Goal: Task Accomplishment & Management: Use online tool/utility

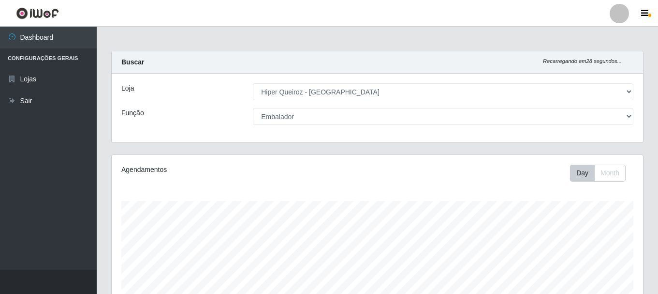
select select "513"
select select "1"
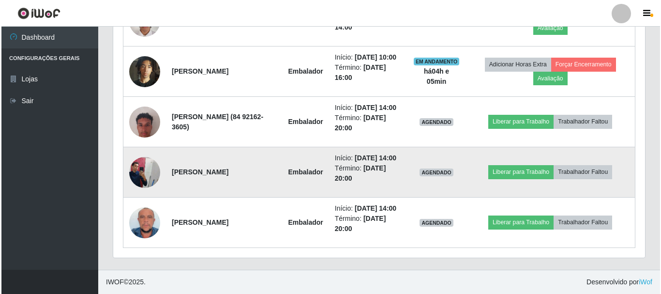
scroll to position [201, 532]
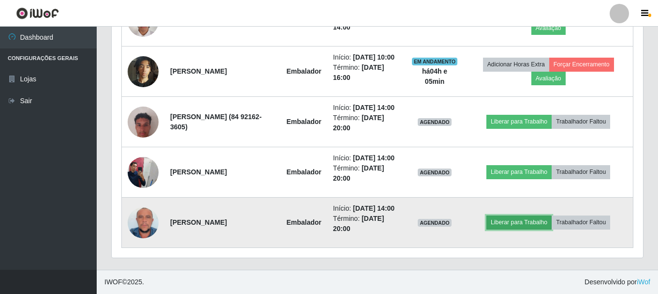
click at [535, 229] on button "Liberar para Trabalho" at bounding box center [519, 222] width 65 height 14
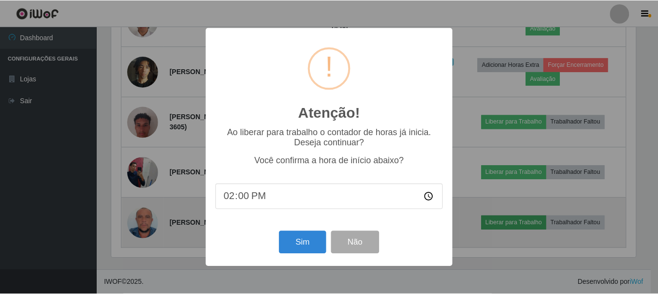
scroll to position [201, 527]
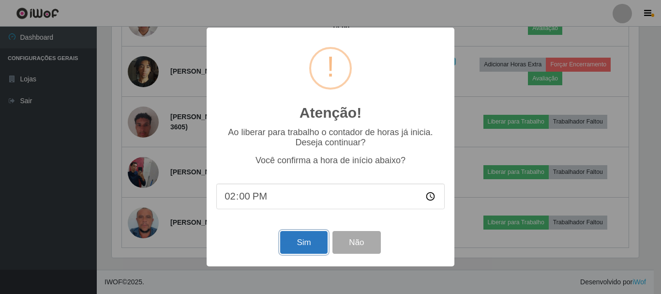
click at [297, 245] on button "Sim" at bounding box center [303, 242] width 47 height 23
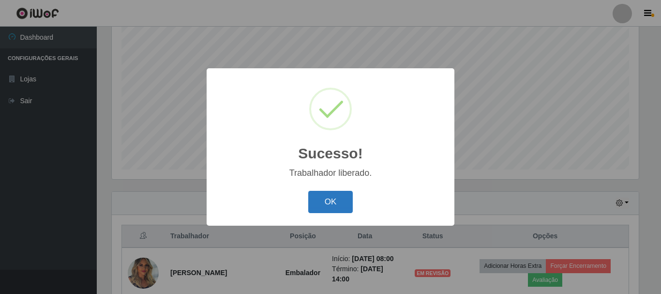
click at [331, 205] on button "OK" at bounding box center [330, 202] width 45 height 23
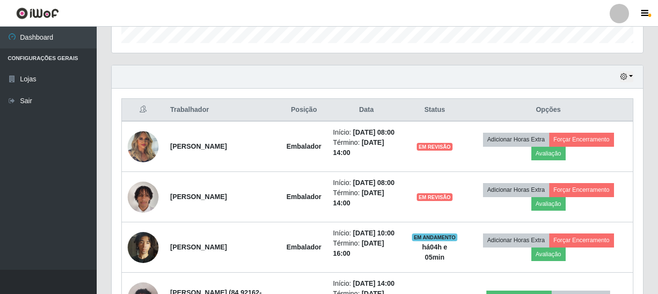
scroll to position [322, 0]
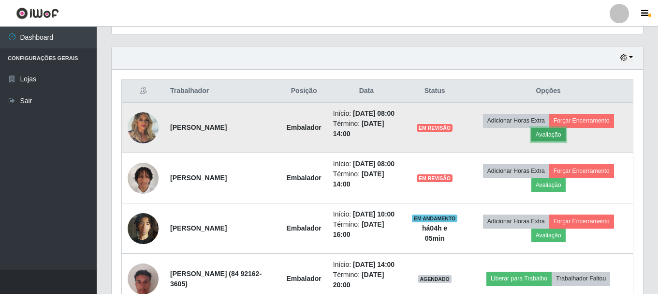
click at [557, 139] on button "Avaliação" at bounding box center [549, 135] width 34 height 14
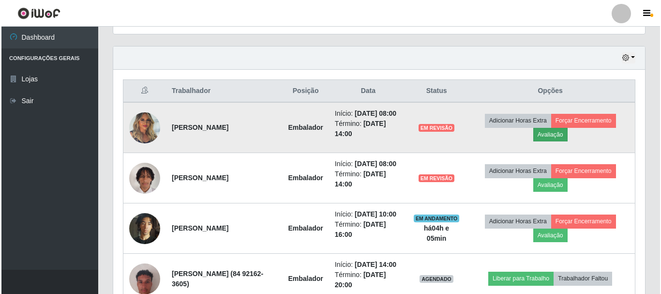
scroll to position [201, 527]
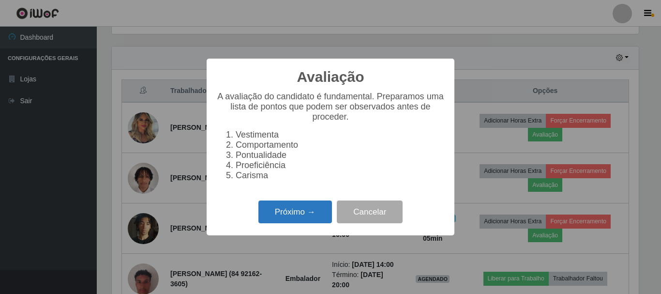
click at [310, 217] on button "Próximo →" at bounding box center [295, 211] width 74 height 23
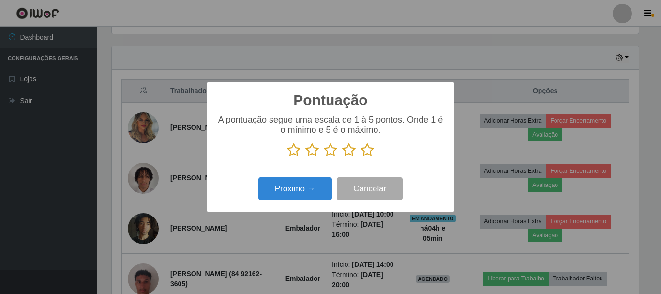
click at [367, 149] on icon at bounding box center [367, 150] width 14 height 15
click at [360, 157] on input "radio" at bounding box center [360, 157] width 0 height 0
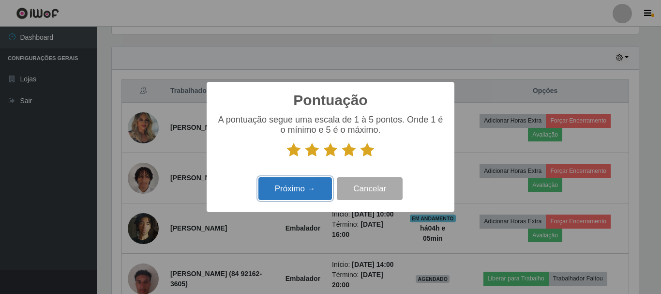
click at [312, 195] on button "Próximo →" at bounding box center [295, 188] width 74 height 23
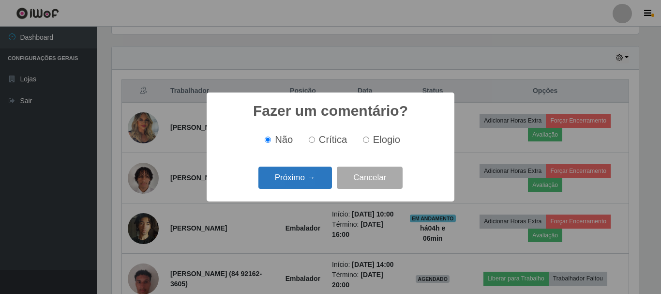
click at [311, 178] on button "Próximo →" at bounding box center [295, 177] width 74 height 23
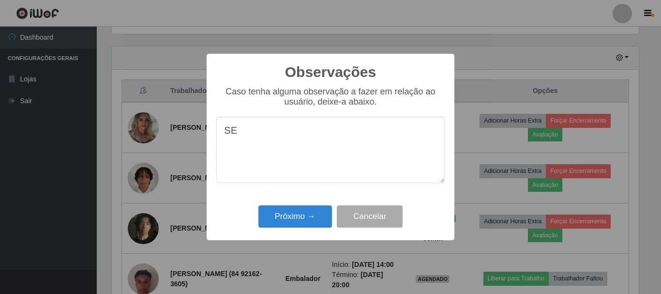
type textarea "S"
type textarea "PROATIVA"
click at [309, 216] on button "Próximo →" at bounding box center [295, 216] width 74 height 23
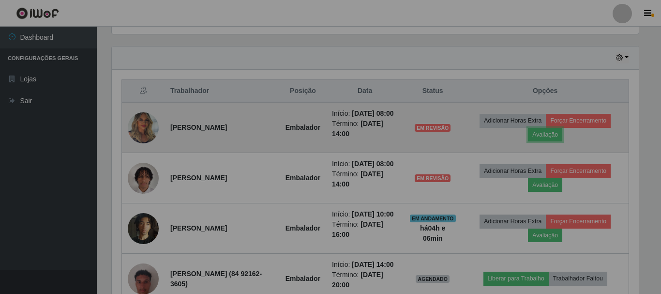
scroll to position [201, 532]
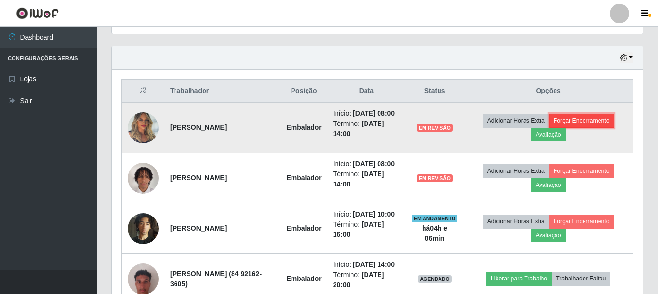
click at [568, 120] on button "Forçar Encerramento" at bounding box center [581, 121] width 65 height 14
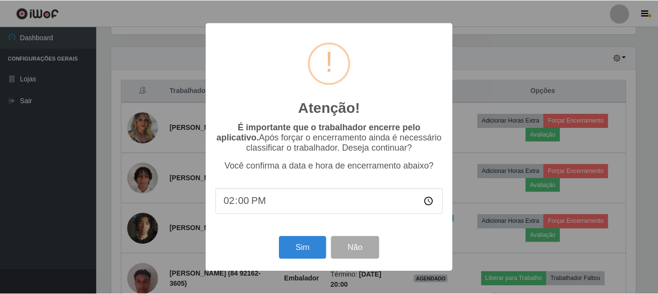
scroll to position [201, 527]
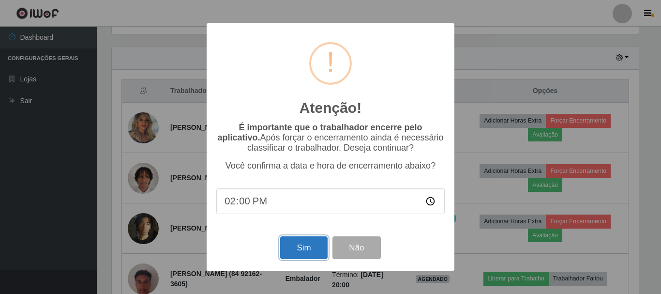
click at [296, 252] on button "Sim" at bounding box center [303, 247] width 47 height 23
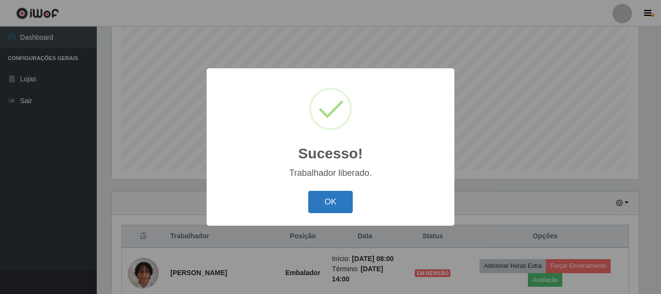
click at [332, 208] on button "OK" at bounding box center [330, 202] width 45 height 23
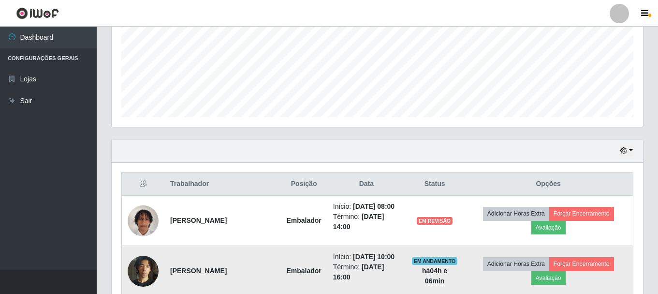
scroll to position [322, 0]
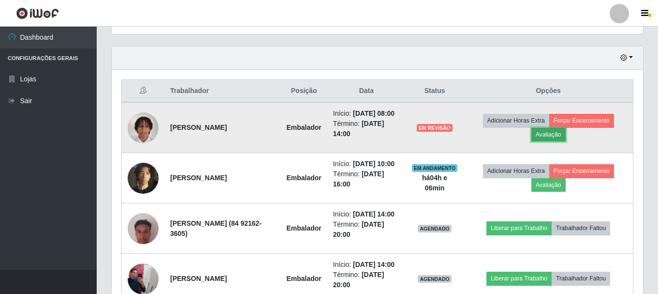
click at [563, 131] on button "Avaliação" at bounding box center [549, 135] width 34 height 14
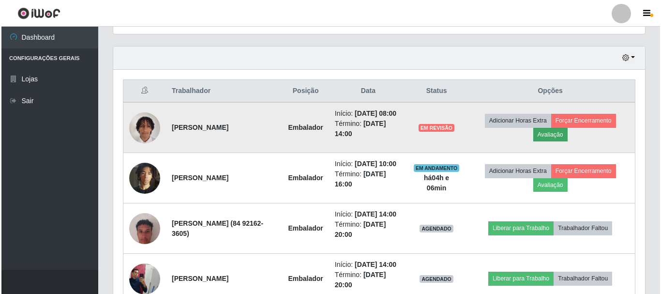
scroll to position [201, 527]
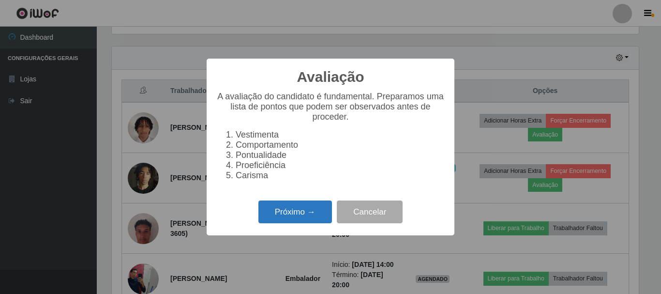
click at [295, 214] on button "Próximo →" at bounding box center [295, 211] width 74 height 23
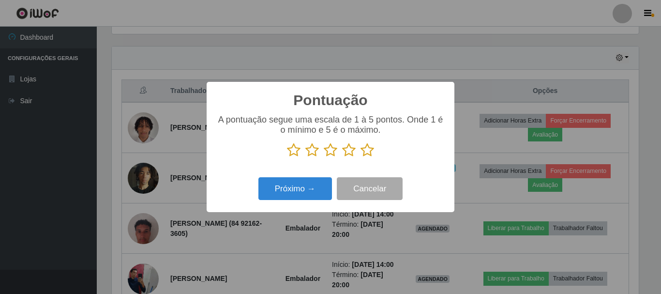
scroll to position [483463, 483137]
click at [368, 149] on icon at bounding box center [367, 150] width 14 height 15
click at [360, 157] on input "radio" at bounding box center [360, 157] width 0 height 0
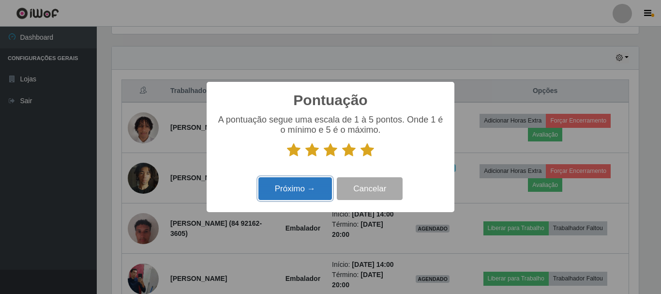
click at [311, 189] on button "Próximo →" at bounding box center [295, 188] width 74 height 23
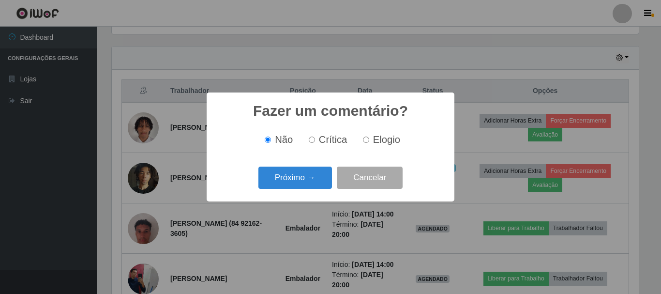
click at [366, 142] on input "Elogio" at bounding box center [366, 139] width 6 height 6
radio input "true"
click at [308, 183] on button "Próximo →" at bounding box center [295, 177] width 74 height 23
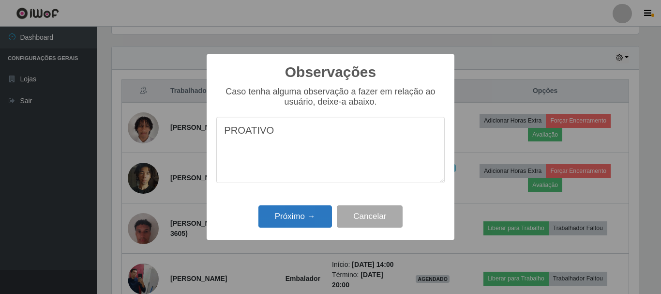
type textarea "PROATIVO"
click at [291, 214] on button "Próximo →" at bounding box center [295, 216] width 74 height 23
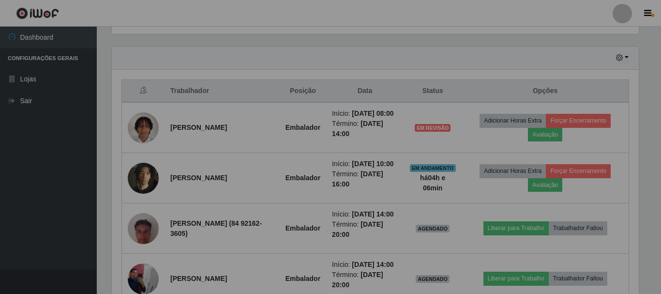
scroll to position [201, 532]
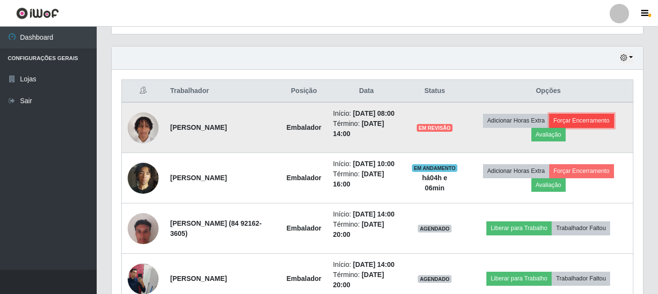
click at [580, 122] on button "Forçar Encerramento" at bounding box center [581, 121] width 65 height 14
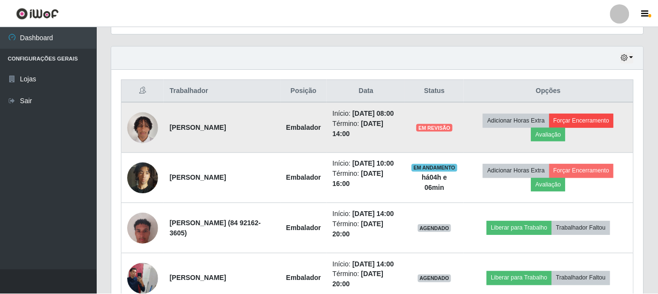
scroll to position [201, 527]
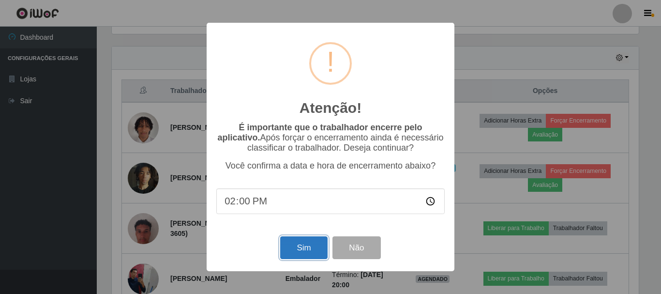
click at [309, 245] on button "Sim" at bounding box center [303, 247] width 47 height 23
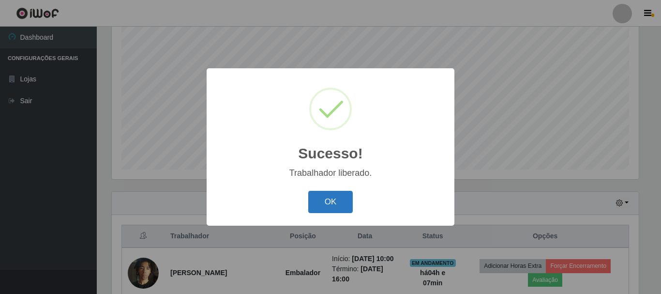
click at [336, 200] on button "OK" at bounding box center [330, 202] width 45 height 23
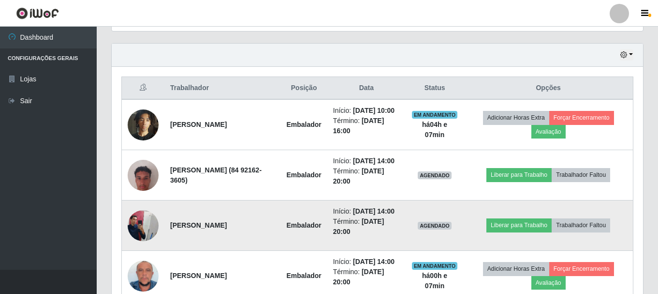
scroll to position [378, 0]
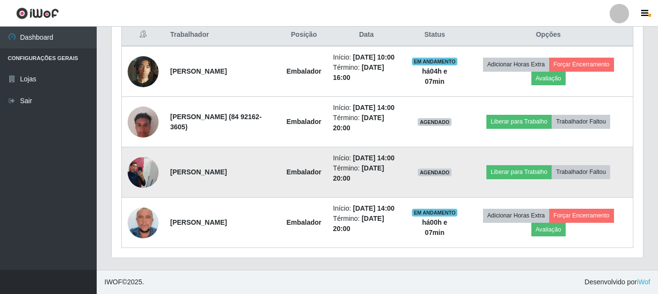
click at [132, 161] on img at bounding box center [143, 171] width 31 height 41
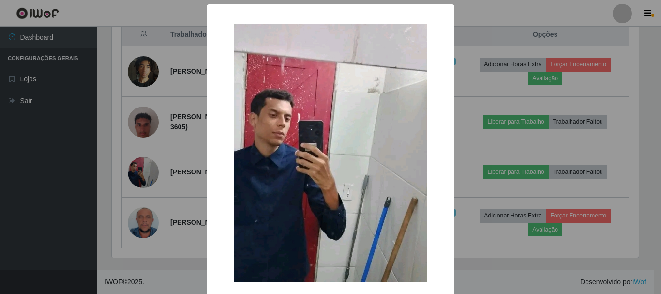
click at [567, 150] on div "× OK Cancel" at bounding box center [330, 147] width 661 height 294
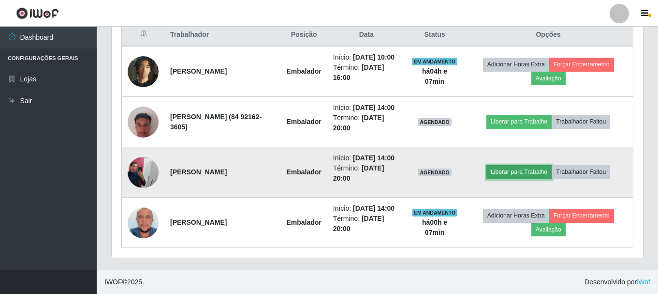
click at [518, 174] on button "Liberar para Trabalho" at bounding box center [519, 172] width 65 height 14
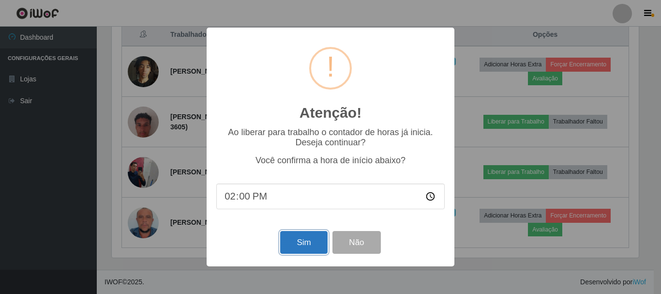
click at [293, 241] on button "Sim" at bounding box center [303, 242] width 47 height 23
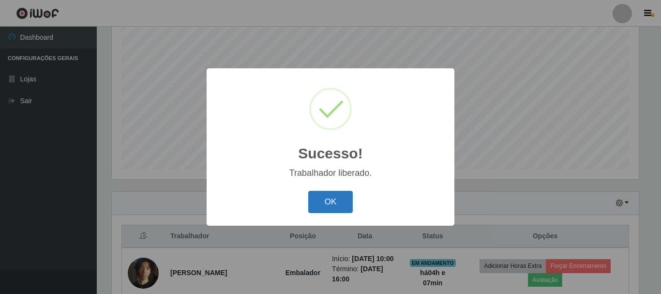
click at [327, 194] on button "OK" at bounding box center [330, 202] width 45 height 23
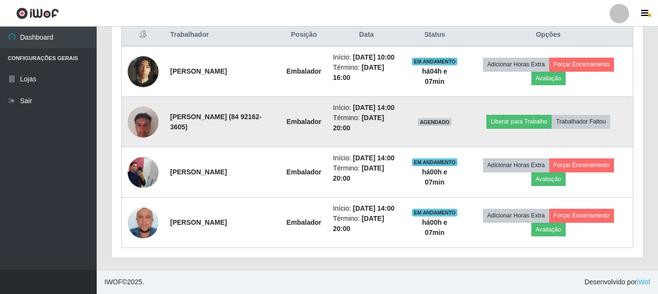
click at [150, 121] on img at bounding box center [143, 121] width 31 height 55
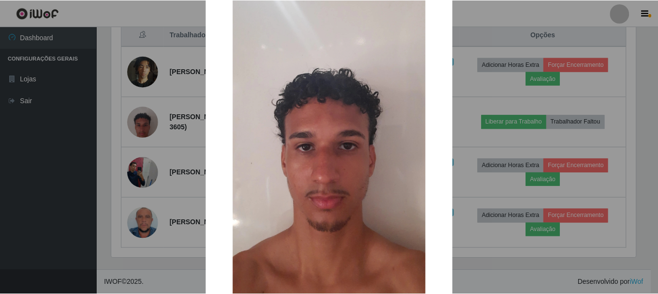
scroll to position [97, 0]
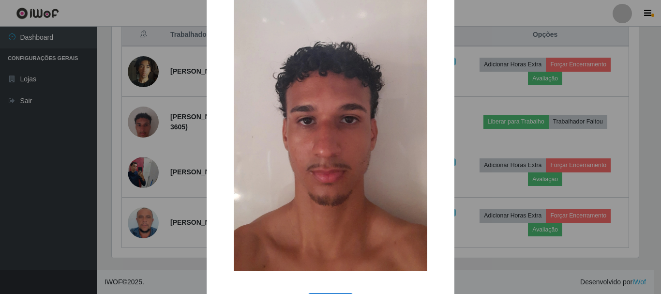
click at [465, 132] on div "× OK Cancel" at bounding box center [330, 147] width 661 height 294
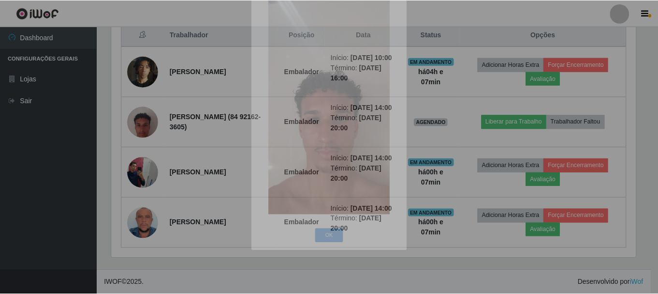
scroll to position [483463, 483132]
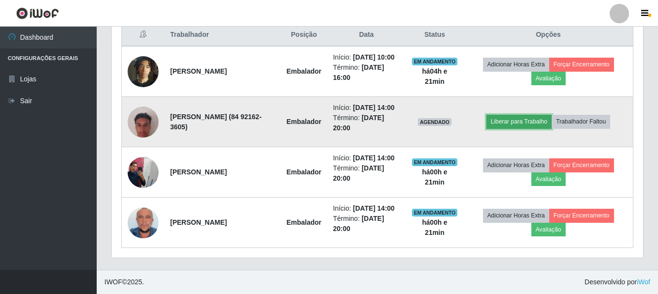
click at [521, 122] on button "Liberar para Trabalho" at bounding box center [519, 122] width 65 height 14
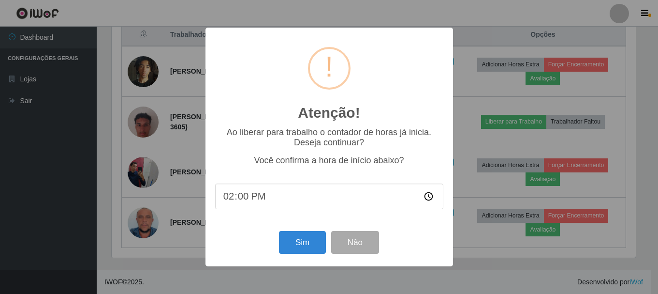
scroll to position [201, 527]
click at [251, 200] on input "14:00" at bounding box center [330, 196] width 228 height 26
click at [243, 198] on input "14:00" at bounding box center [330, 196] width 228 height 26
type input "14:21"
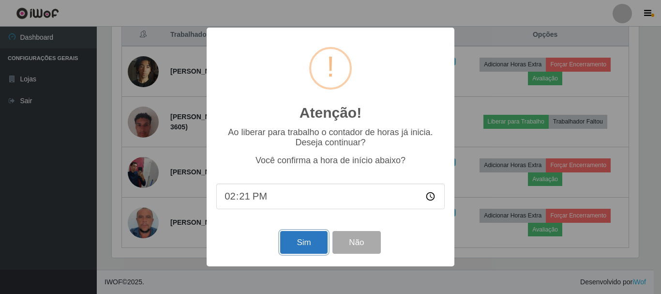
click at [286, 242] on button "Sim" at bounding box center [303, 242] width 47 height 23
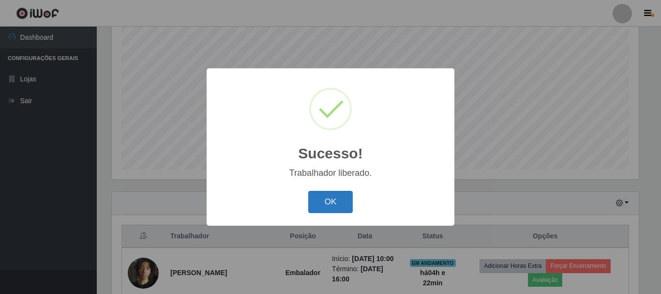
click at [343, 205] on button "OK" at bounding box center [330, 202] width 45 height 23
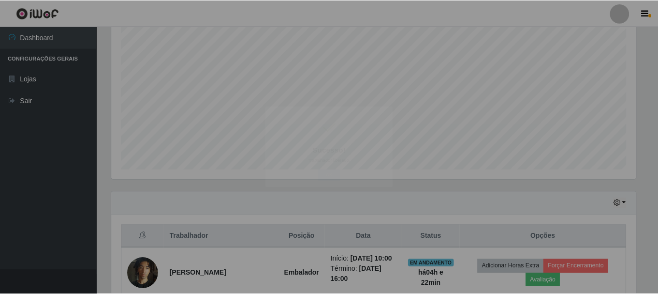
scroll to position [201, 532]
